Goal: Task Accomplishment & Management: Manage account settings

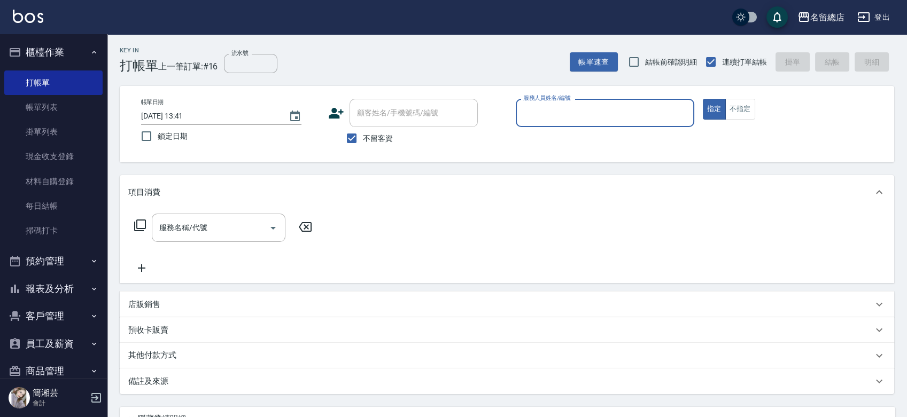
scroll to position [19, 0]
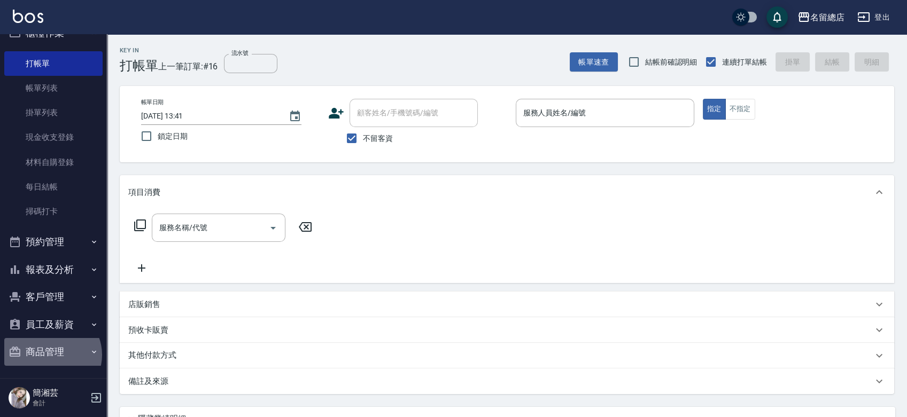
drag, startPoint x: 51, startPoint y: 355, endPoint x: 50, endPoint y: 360, distance: 5.4
click at [51, 358] on button "商品管理" at bounding box center [53, 352] width 98 height 28
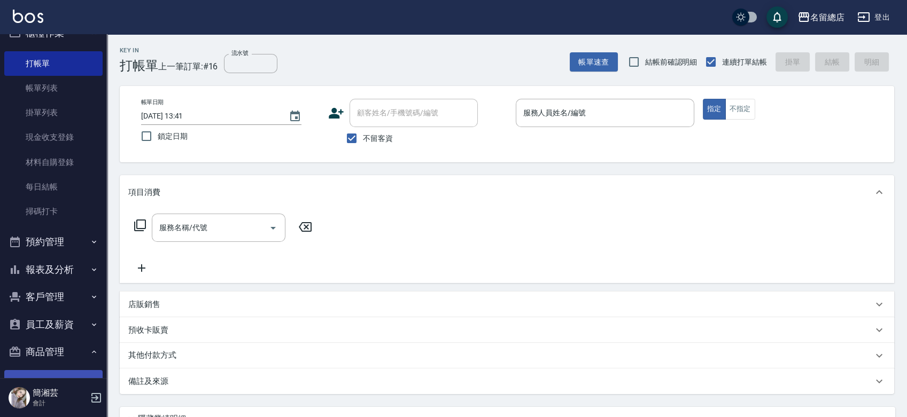
click at [56, 371] on link "商品列表" at bounding box center [53, 382] width 98 height 25
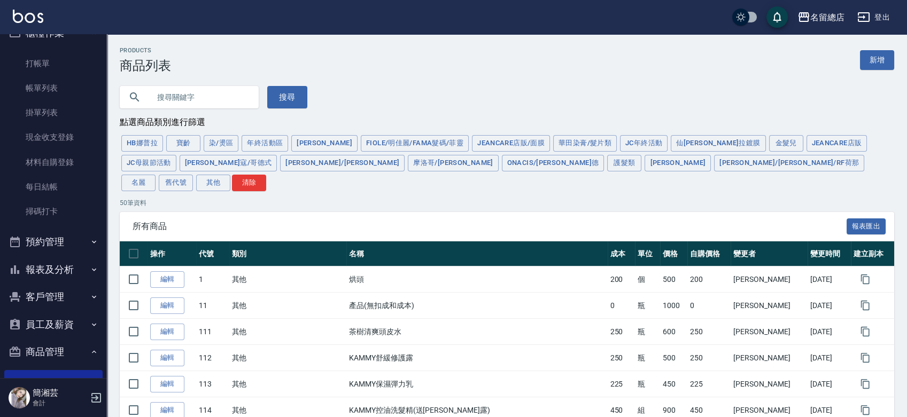
click at [229, 100] on input "text" at bounding box center [200, 97] width 100 height 29
type input "店用"
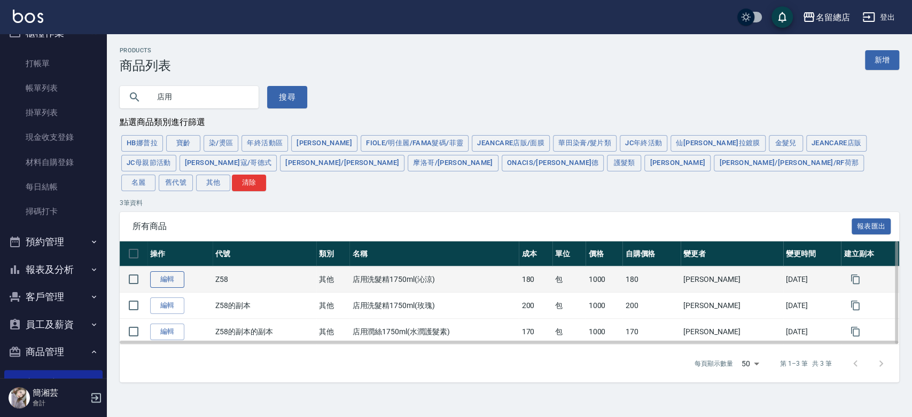
click at [176, 271] on link "編輯" at bounding box center [167, 279] width 34 height 17
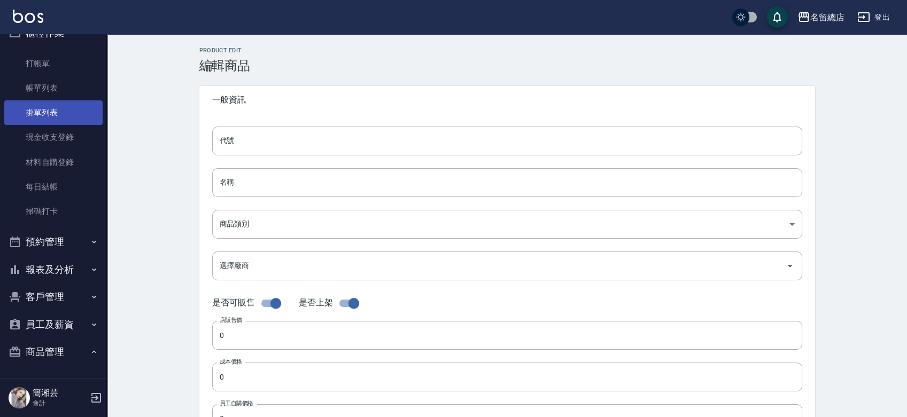
type input "Z58"
type input "店用洗髮精1750ml(沁涼)"
type input "b075eb9c-4000-42cd-967b-09b745fc0326"
type input "1000"
type input "180"
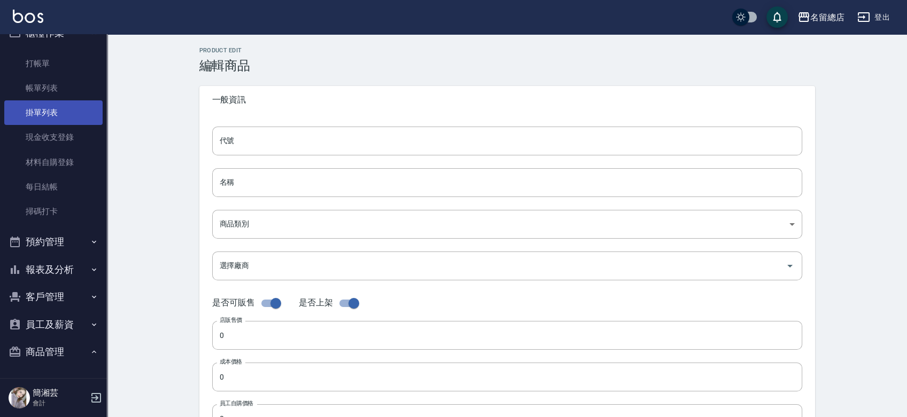
type input "180"
type input "包"
type input "FALSE"
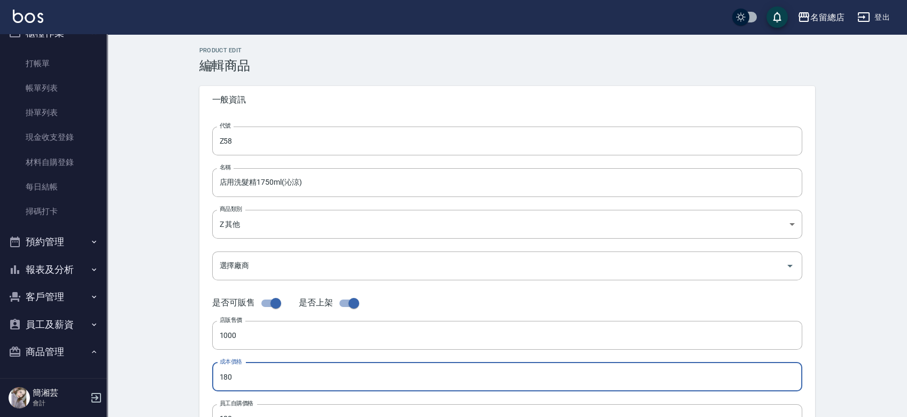
click at [268, 380] on input "180" at bounding box center [507, 377] width 590 height 29
type input "190"
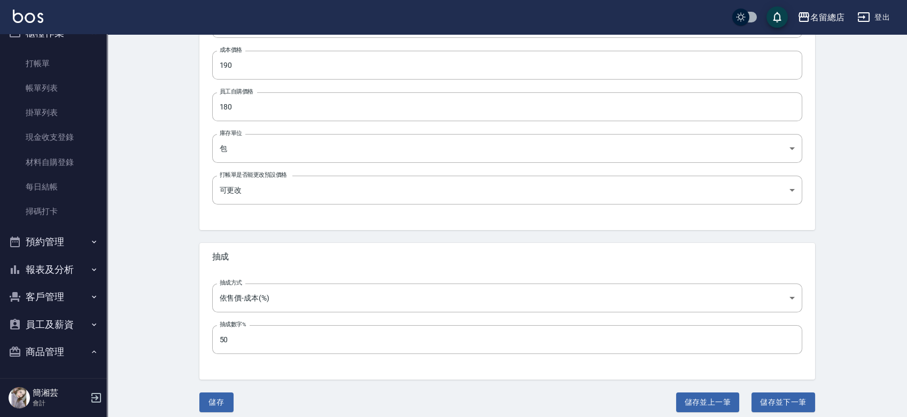
scroll to position [319, 0]
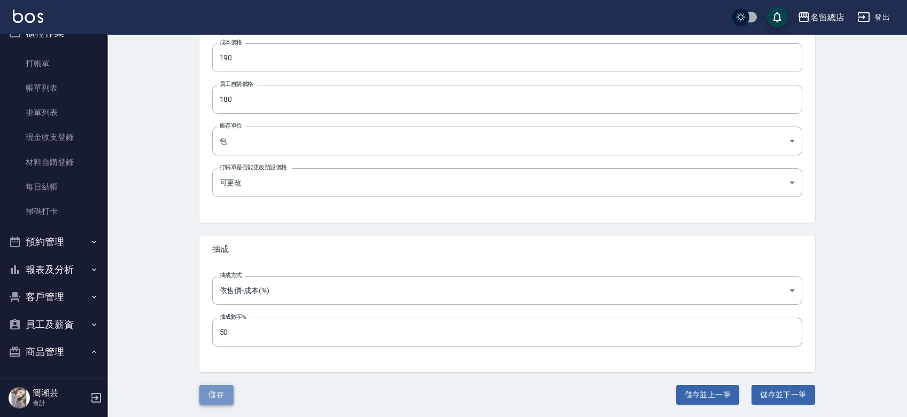
click at [206, 400] on button "儲存" at bounding box center [216, 395] width 34 height 20
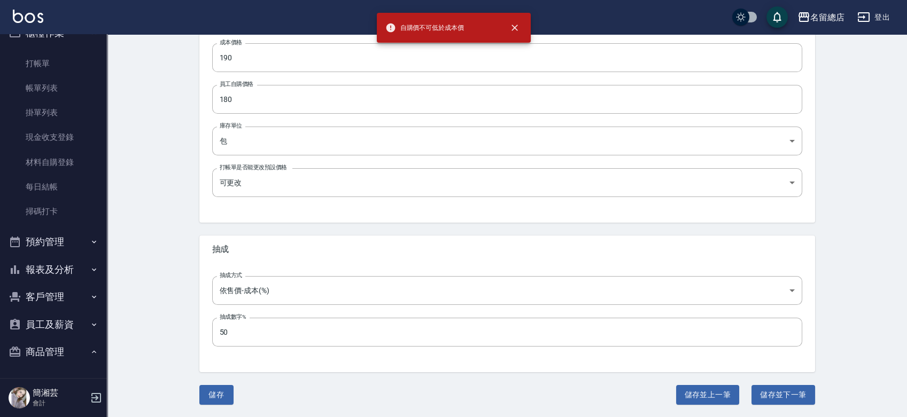
scroll to position [201, 0]
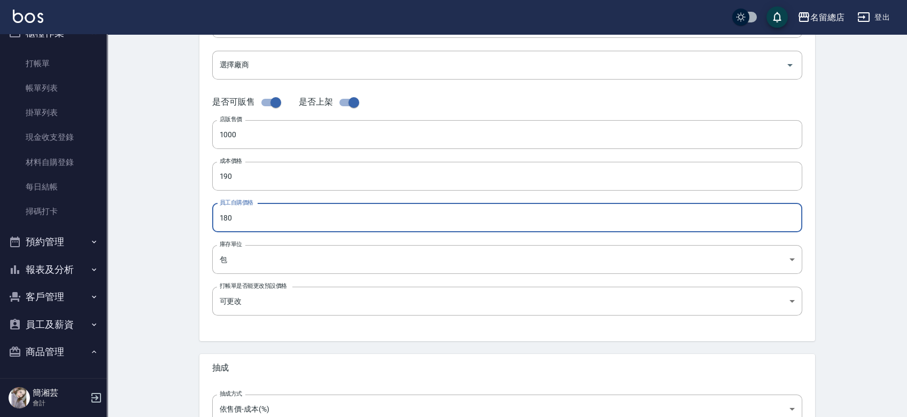
drag, startPoint x: 253, startPoint y: 220, endPoint x: 214, endPoint y: 223, distance: 38.6
click at [215, 223] on input "180" at bounding box center [507, 218] width 590 height 29
click at [214, 223] on input "180" at bounding box center [507, 218] width 590 height 29
drag, startPoint x: 254, startPoint y: 214, endPoint x: 171, endPoint y: 226, distance: 83.1
click at [171, 226] on div "Product Edit 編輯商品 一般資訊 代號 Z58 代號 名稱 店用洗髮精1750ml(沁涼) 名稱 商品類別 Z 其他 b075eb9c-400…" at bounding box center [507, 184] width 800 height 703
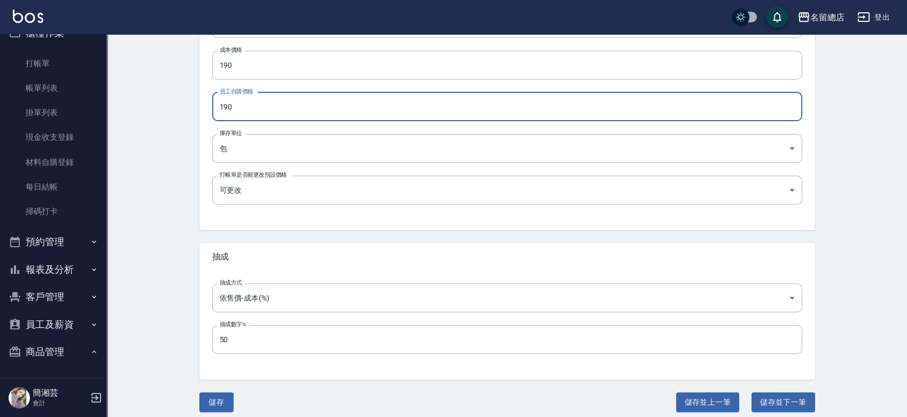
scroll to position [319, 0]
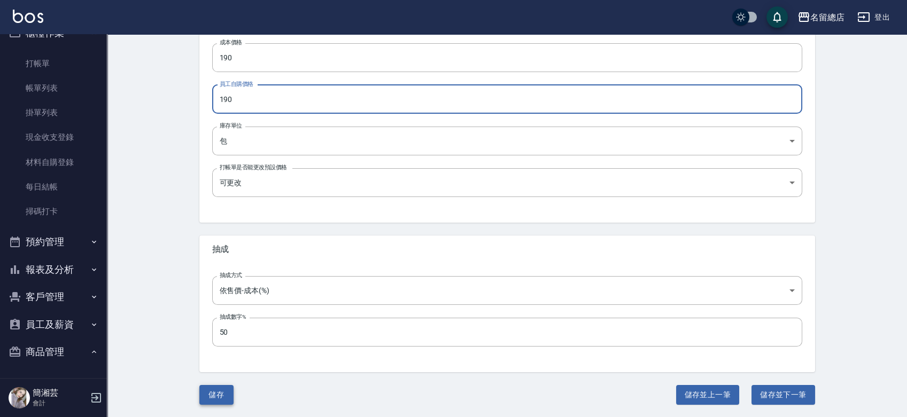
type input "190"
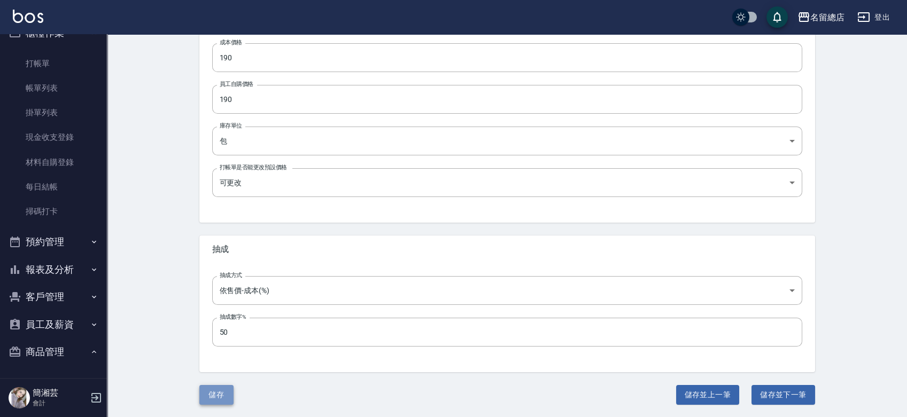
click at [210, 394] on button "儲存" at bounding box center [216, 395] width 34 height 20
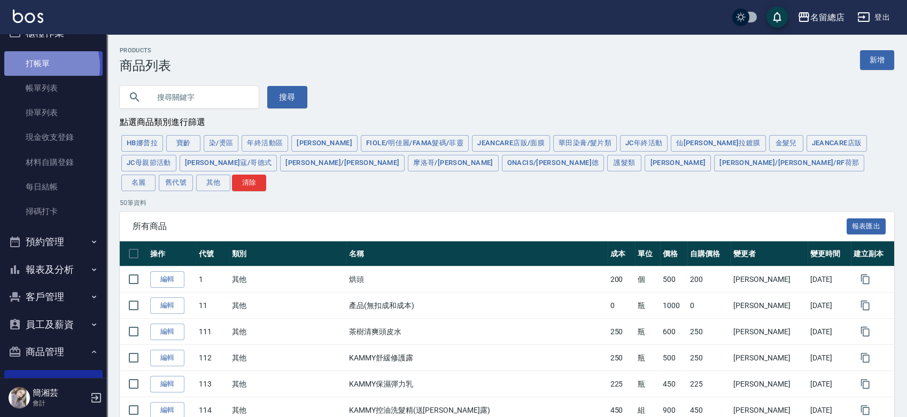
click at [38, 65] on link "打帳單" at bounding box center [53, 63] width 98 height 25
